Goal: Find specific page/section: Find specific page/section

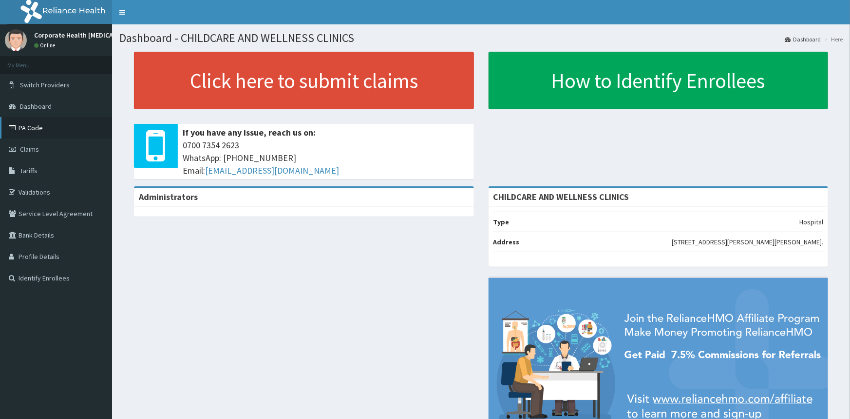
click at [21, 132] on link "PA Code" at bounding box center [56, 127] width 112 height 21
click at [24, 124] on link "PA Code" at bounding box center [56, 127] width 112 height 21
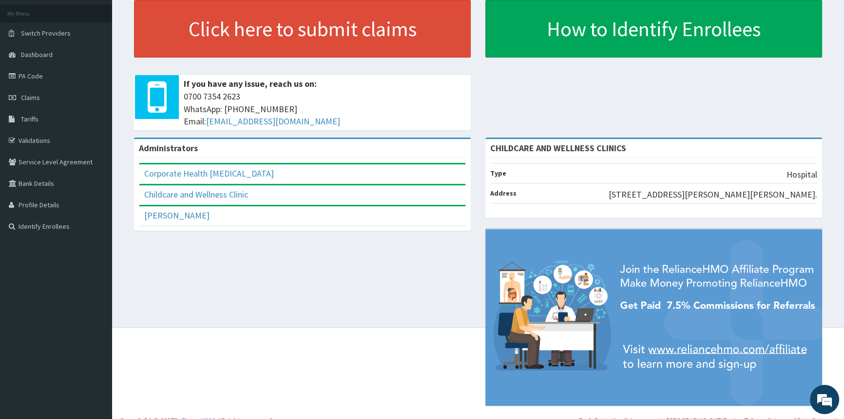
scroll to position [64, 0]
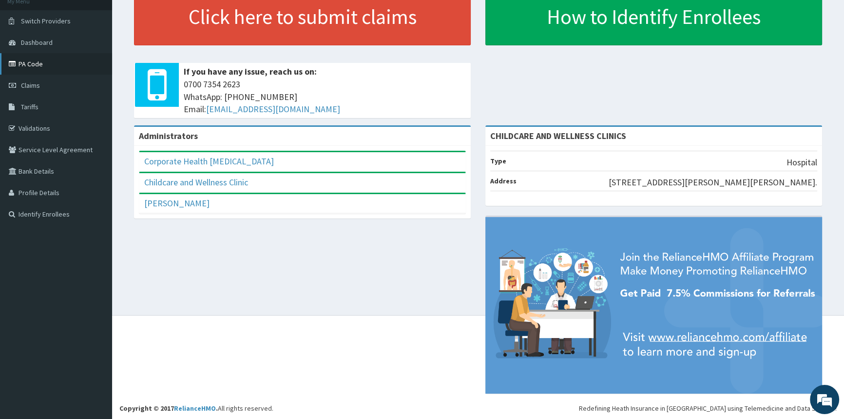
click at [39, 66] on link "PA Code" at bounding box center [56, 63] width 112 height 21
